Goal: Transaction & Acquisition: Subscribe to service/newsletter

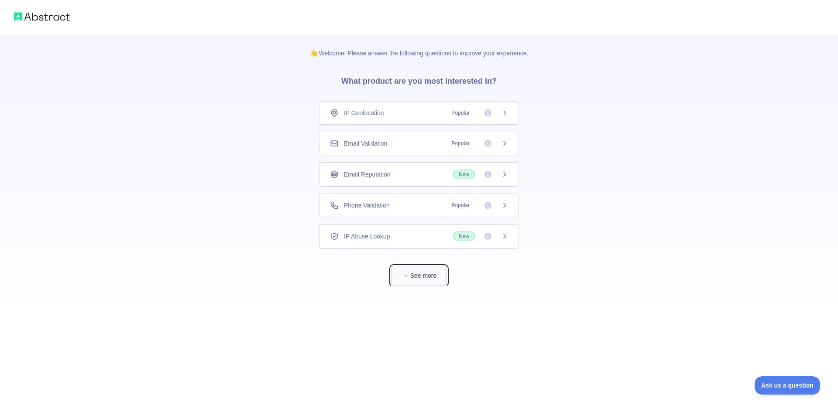
click at [412, 277] on button "See more" at bounding box center [419, 276] width 56 height 20
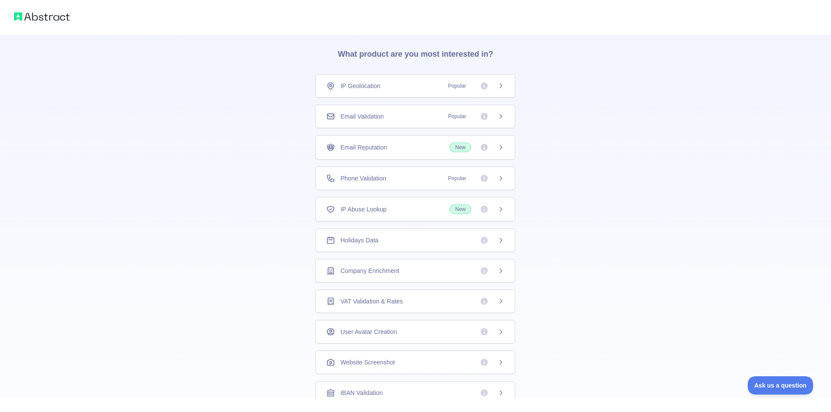
scroll to position [12, 0]
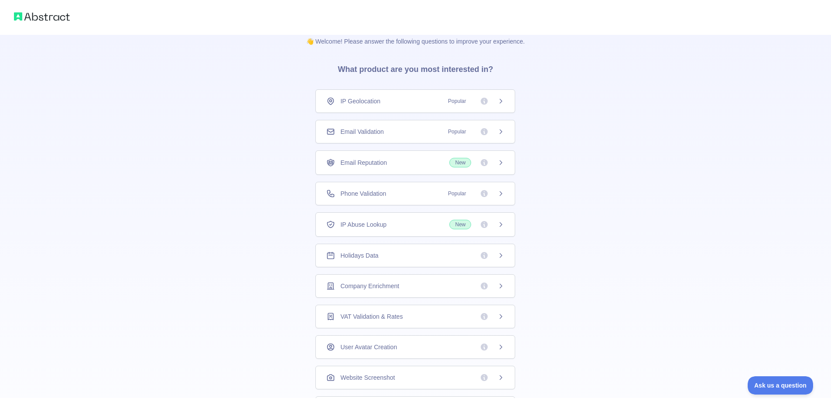
click at [459, 103] on span "Popular" at bounding box center [457, 101] width 28 height 9
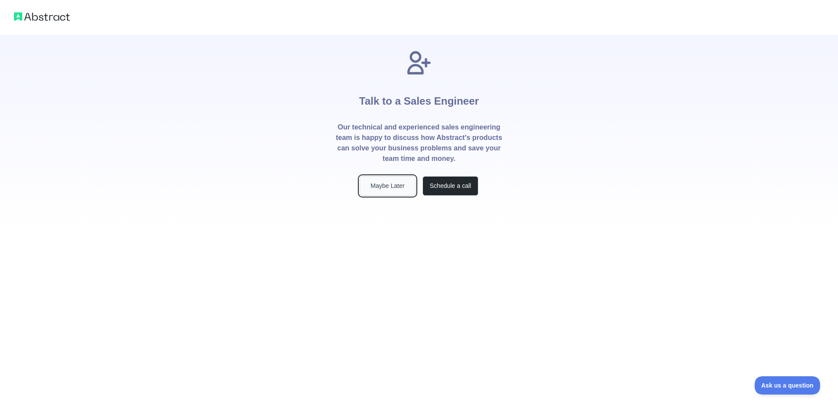
click at [384, 187] on button "Maybe Later" at bounding box center [388, 186] width 56 height 20
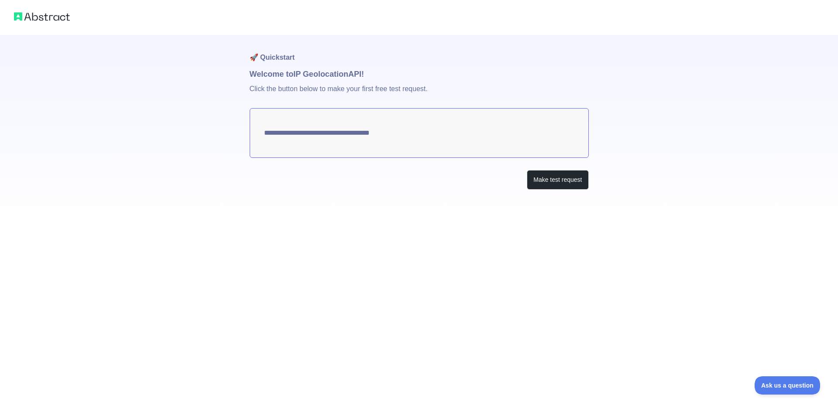
type textarea "**********"
click at [543, 181] on button "Make test request" at bounding box center [558, 180] width 62 height 20
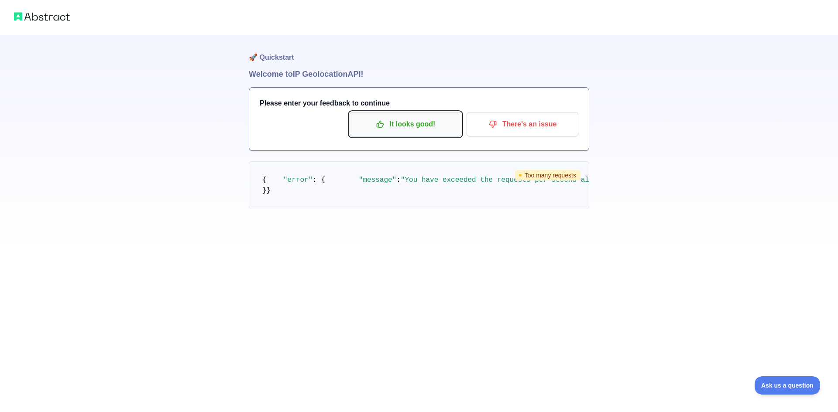
click at [439, 136] on button "It looks good!" at bounding box center [406, 124] width 112 height 24
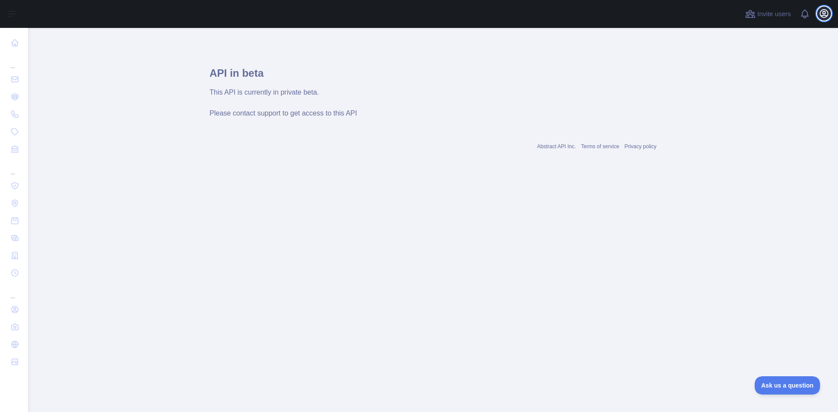
click at [823, 15] on icon "button" at bounding box center [824, 13] width 10 height 10
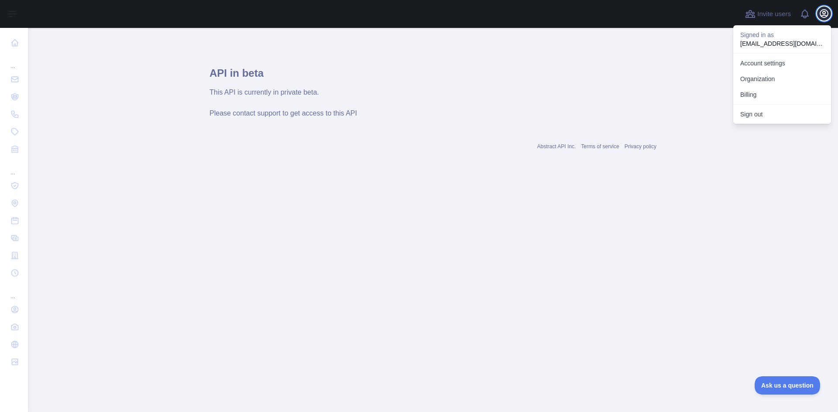
click at [823, 15] on icon "button" at bounding box center [824, 13] width 10 height 10
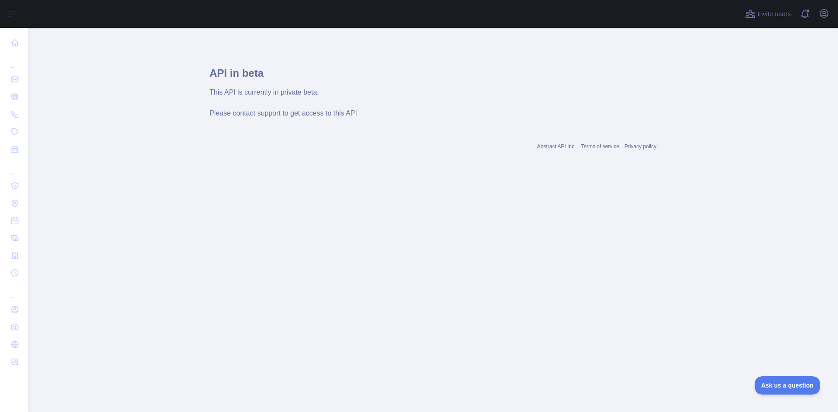
click at [480, 241] on main "API in beta This API is currently in private beta. Please contact support to ge…" at bounding box center [433, 220] width 810 height 384
